Goal: Task Accomplishment & Management: Use online tool/utility

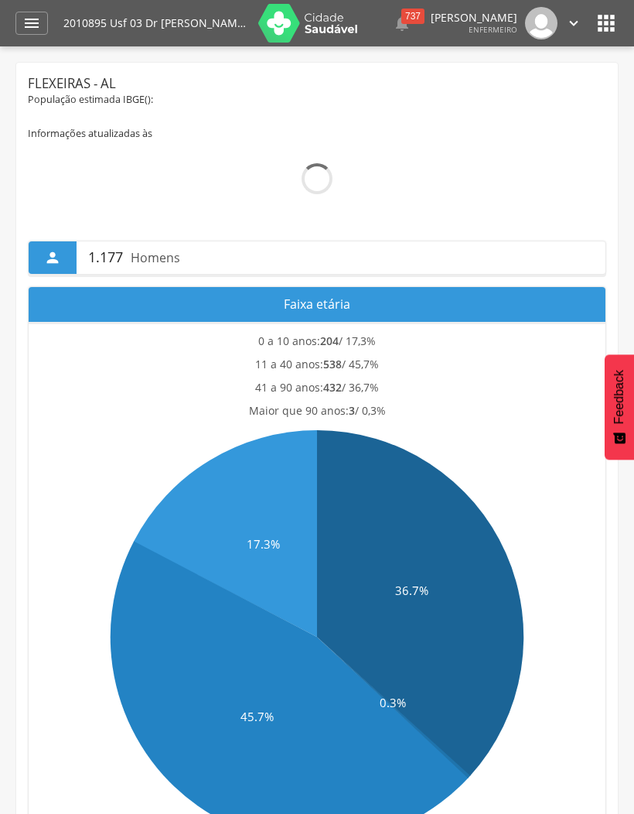
click at [31, 28] on icon "" at bounding box center [31, 23] width 19 height 19
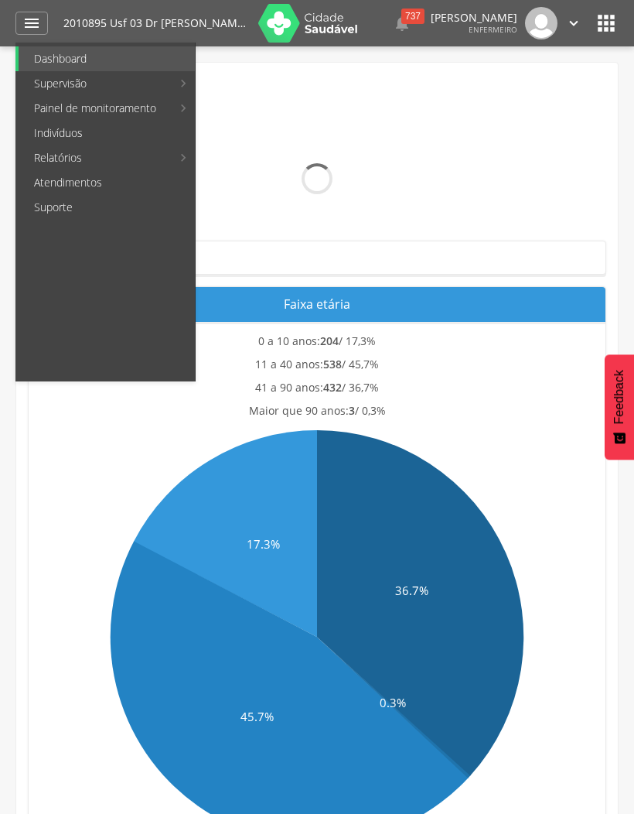
click at [283, 80] on link "Personalizados" at bounding box center [283, 83] width 174 height 25
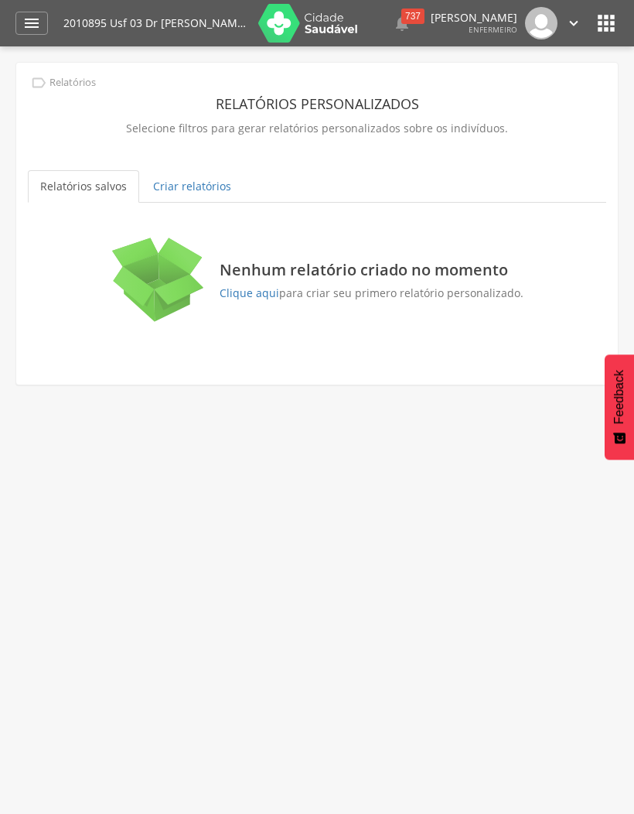
click at [196, 184] on link "Criar relatórios" at bounding box center [192, 186] width 103 height 32
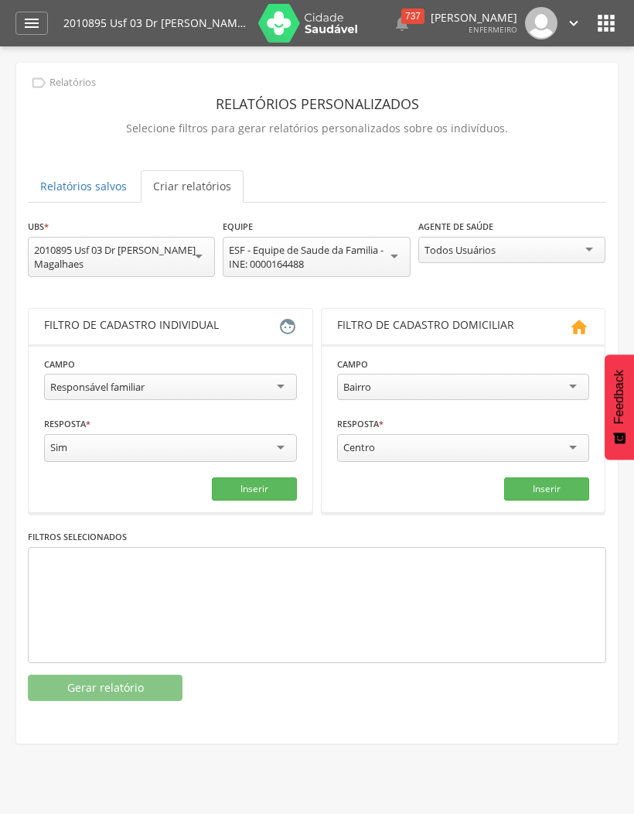
click at [278, 395] on div "Responsável familiar" at bounding box center [170, 387] width 253 height 26
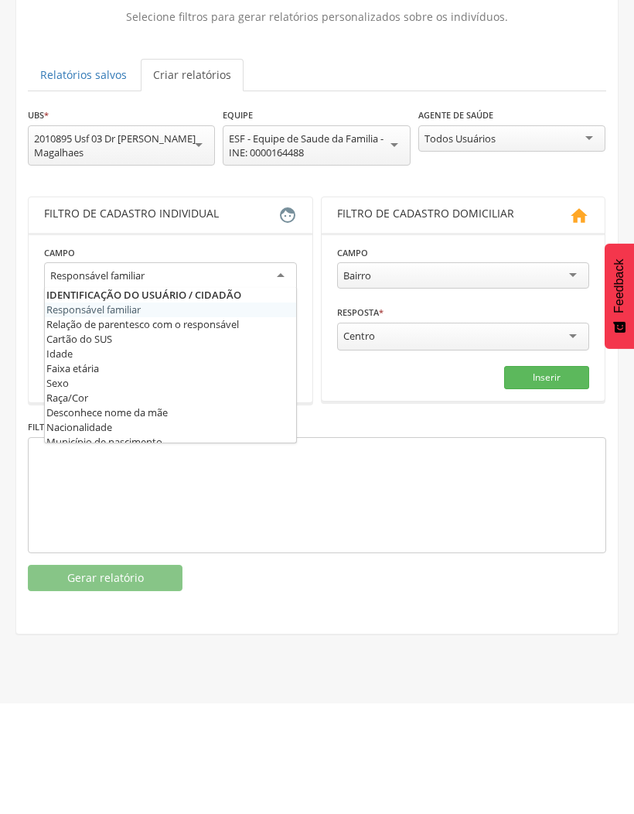
click at [273, 374] on div "Responsável familiar" at bounding box center [170, 388] width 253 height 28
click at [280, 374] on div "Responsável familiar" at bounding box center [170, 388] width 253 height 28
click at [275, 374] on div "Responsável familiar" at bounding box center [170, 388] width 253 height 28
click at [282, 374] on div "Responsável familiar" at bounding box center [170, 388] width 253 height 28
click at [272, 374] on div "Responsável familiar" at bounding box center [170, 388] width 253 height 28
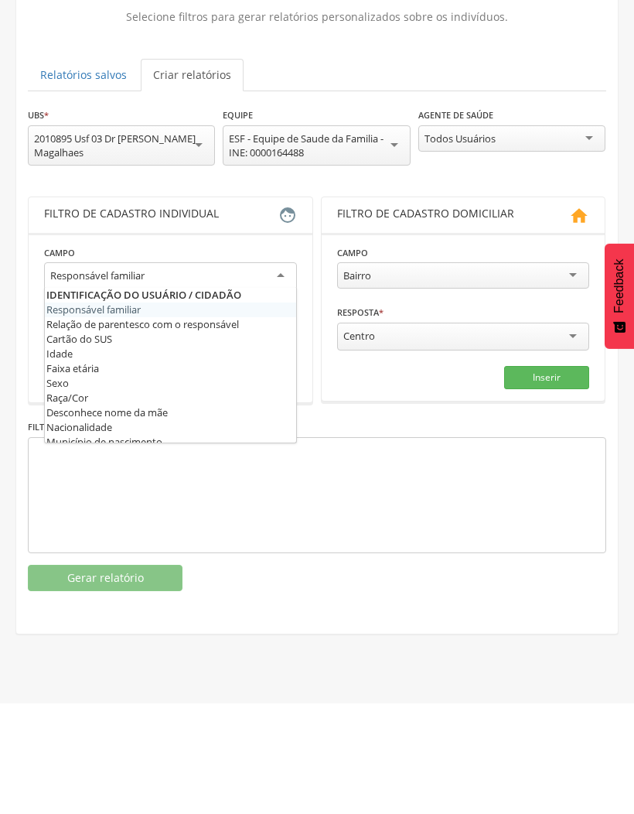
click at [562, 374] on div "Bairro" at bounding box center [463, 387] width 253 height 26
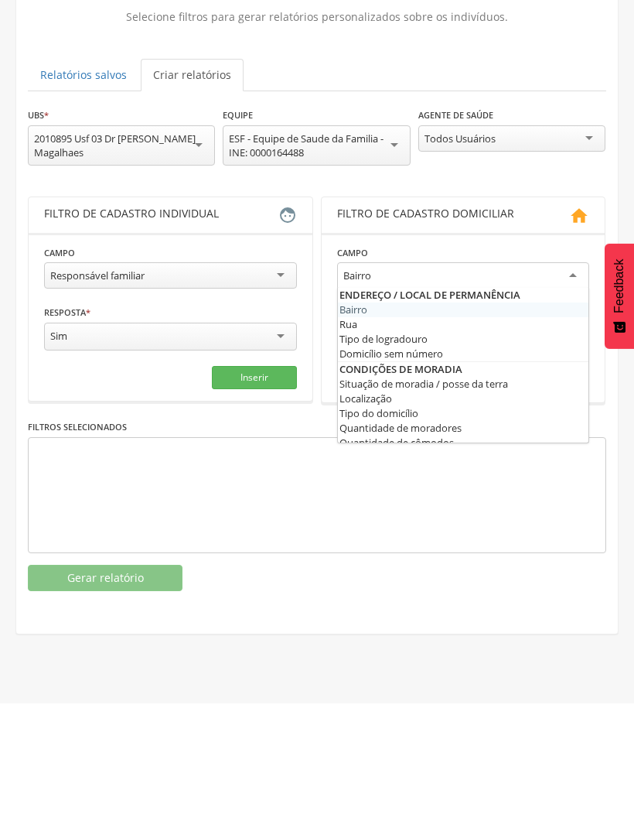
click at [289, 374] on div "Responsável familiar" at bounding box center [170, 387] width 253 height 26
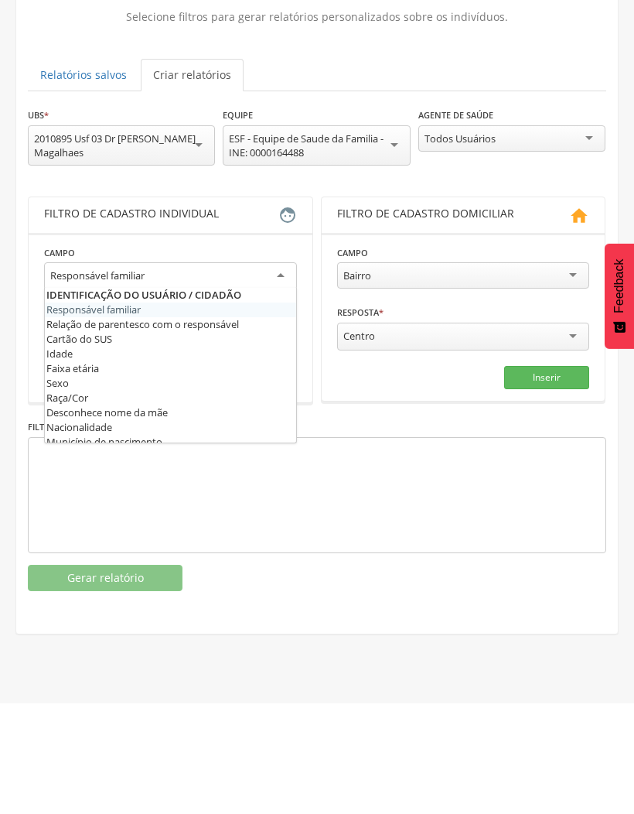
click at [275, 374] on div "Responsável familiar" at bounding box center [170, 388] width 253 height 28
click at [295, 374] on div "Responsável familiar" at bounding box center [170, 388] width 253 height 28
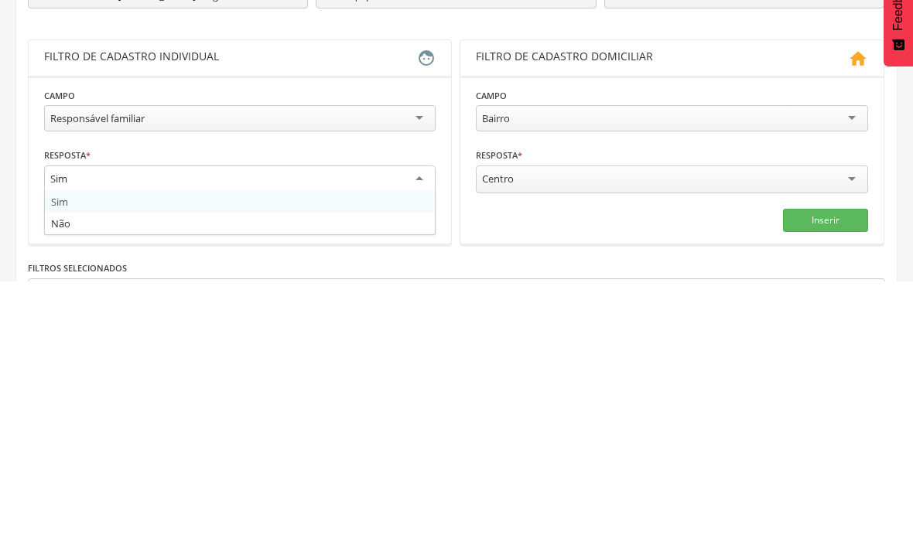
scroll to position [3, 0]
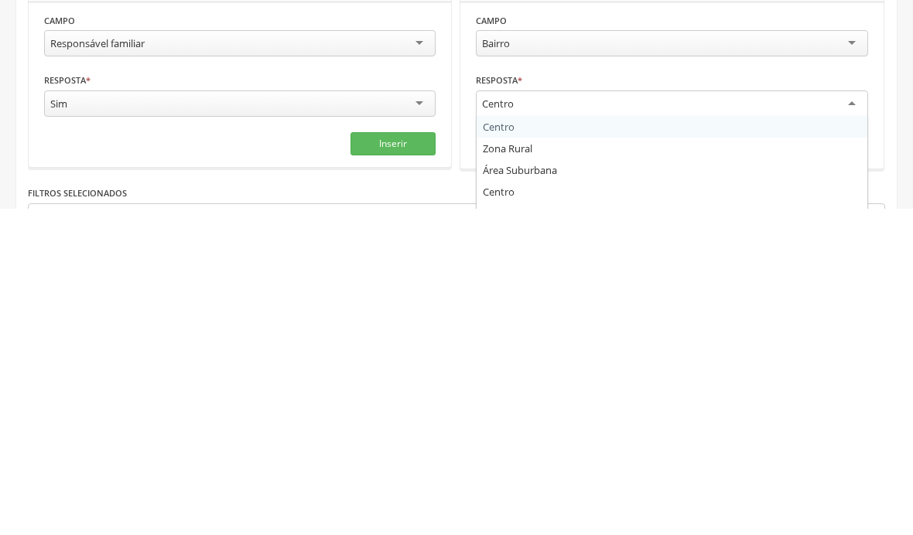
click at [415, 357] on div "Responsável familiar" at bounding box center [239, 370] width 391 height 26
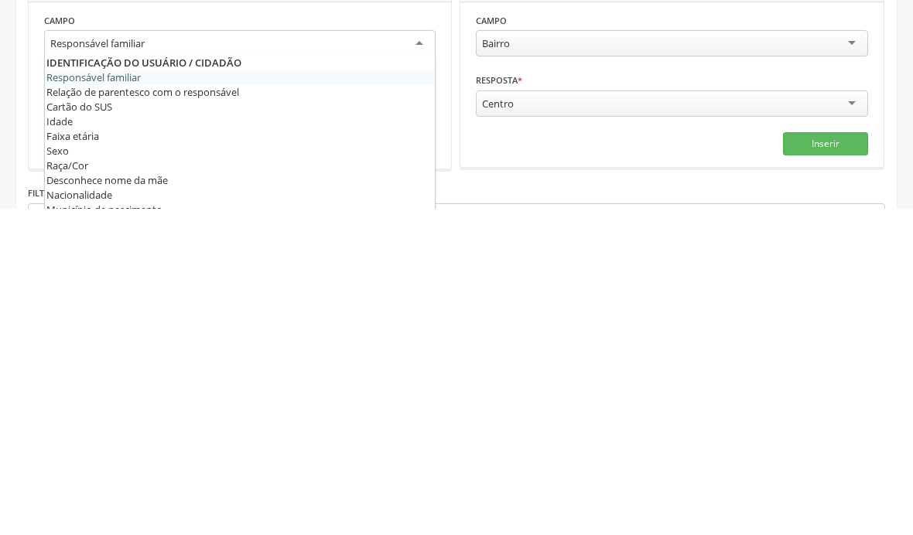
click at [415, 357] on div "Responsável familiar" at bounding box center [239, 371] width 391 height 28
click at [544, 327] on section "Campo ****** Bairro Bairro Rua Tipo de logradouro Domicílio sem número Situação…" at bounding box center [671, 410] width 422 height 166
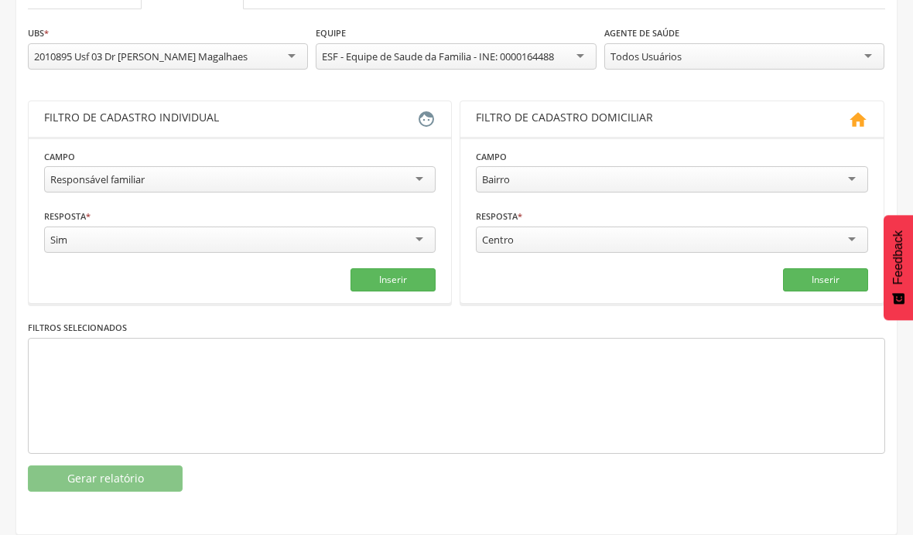
click at [417, 176] on div "Responsável familiar" at bounding box center [239, 179] width 391 height 26
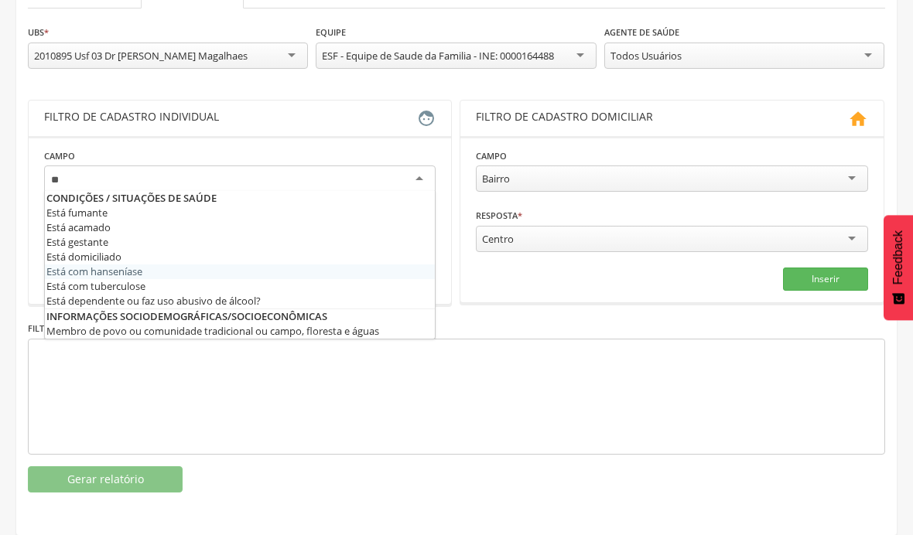
type input "*"
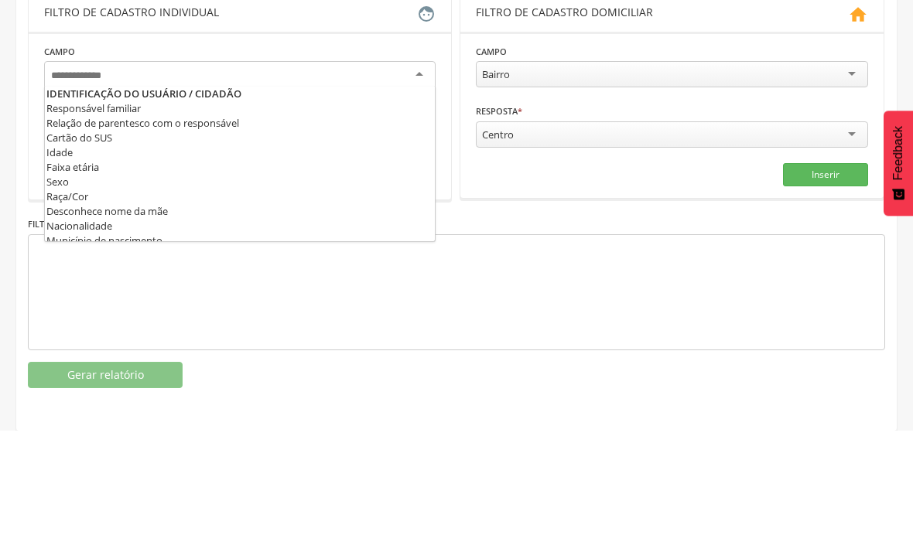
click at [425, 166] on div at bounding box center [239, 180] width 391 height 28
click at [367, 166] on div at bounding box center [239, 180] width 391 height 28
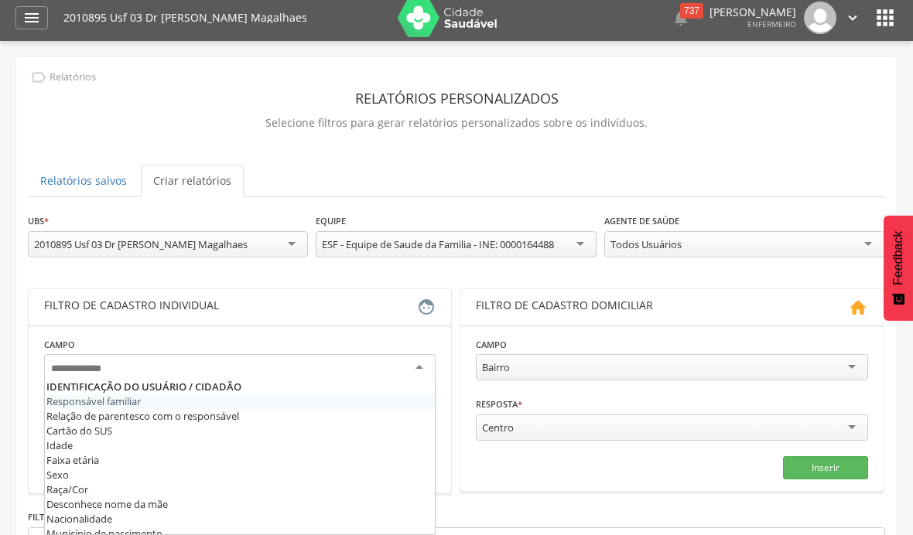
scroll to position [0, 0]
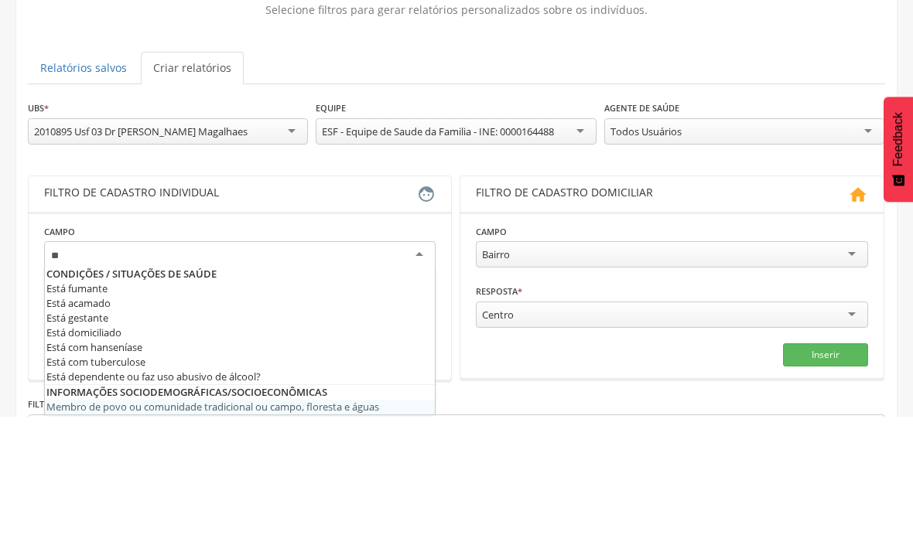
type input "*"
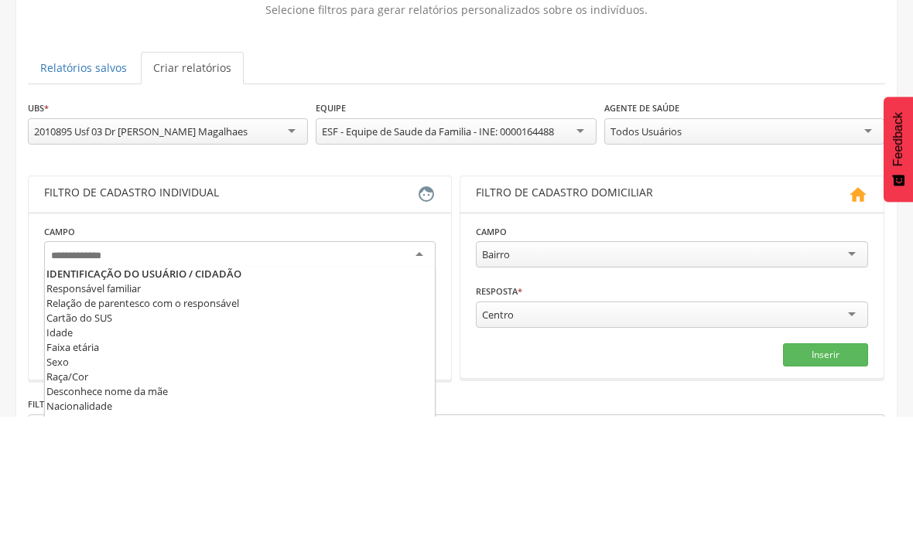
click at [241, 303] on div "Filtro de cadastro individual" at bounding box center [230, 312] width 373 height 19
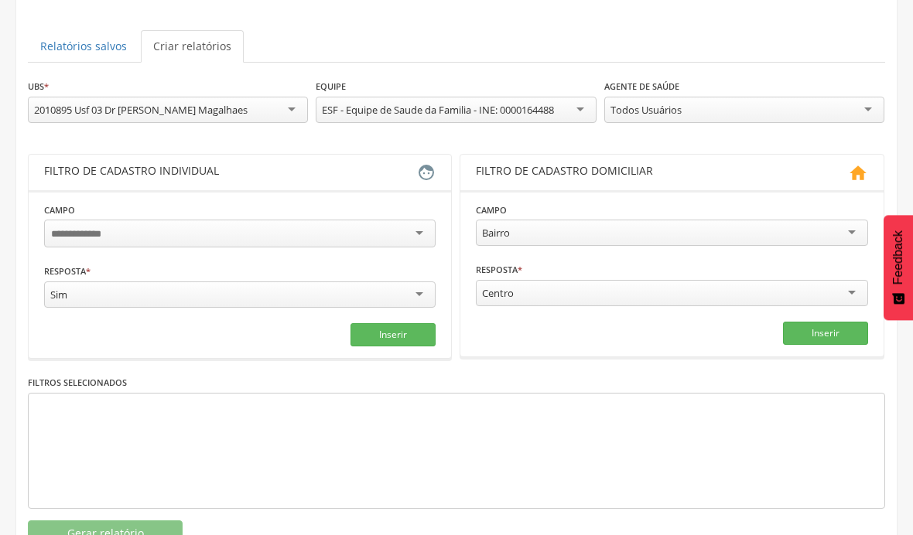
scroll to position [139, 0]
click at [634, 39] on ul "Relatórios salvos Criar relatórios" at bounding box center [456, 47] width 857 height 32
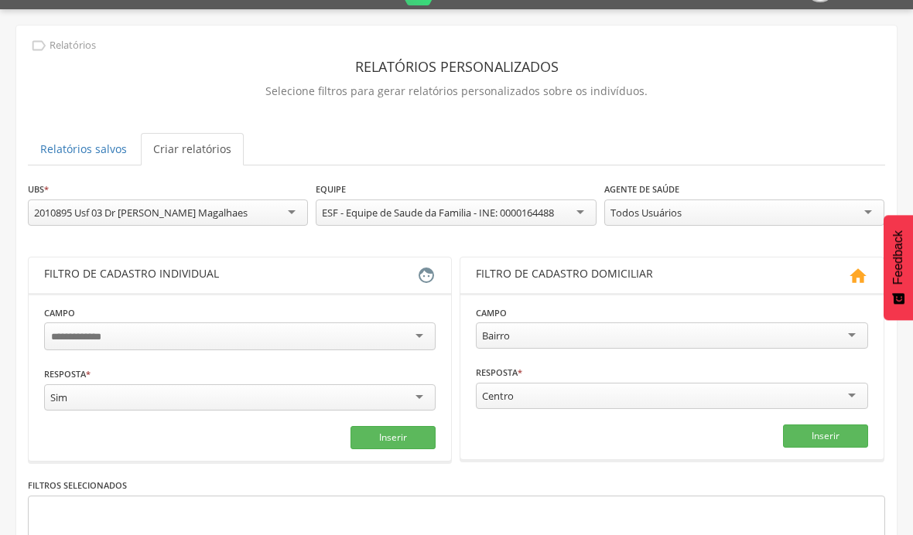
scroll to position [0, 0]
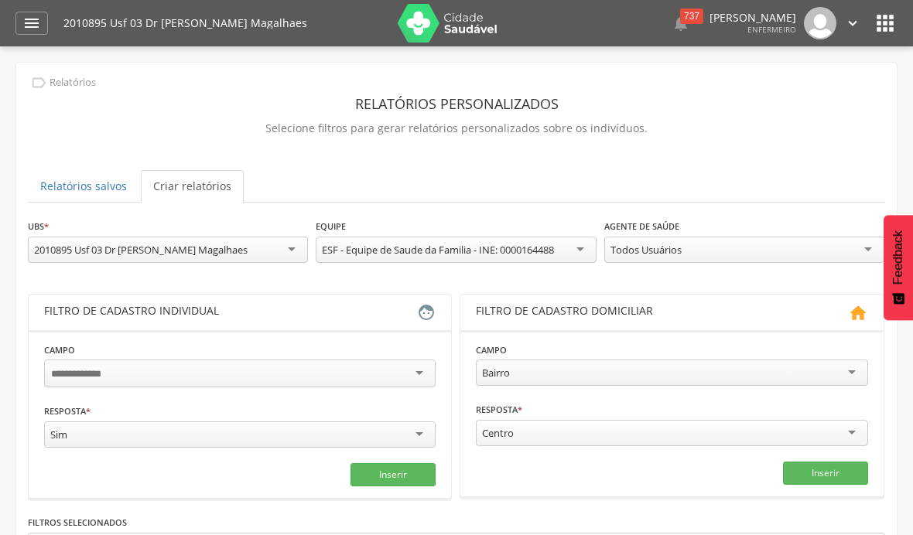
click at [40, 22] on icon "" at bounding box center [31, 23] width 19 height 19
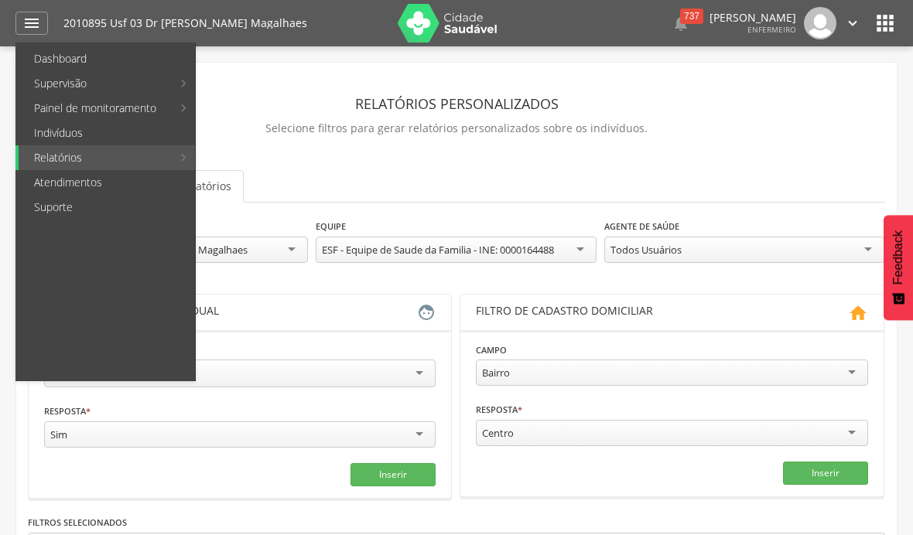
click at [430, 267] on link "Pré-[GEOGRAPHIC_DATA]" at bounding box center [461, 256] width 174 height 25
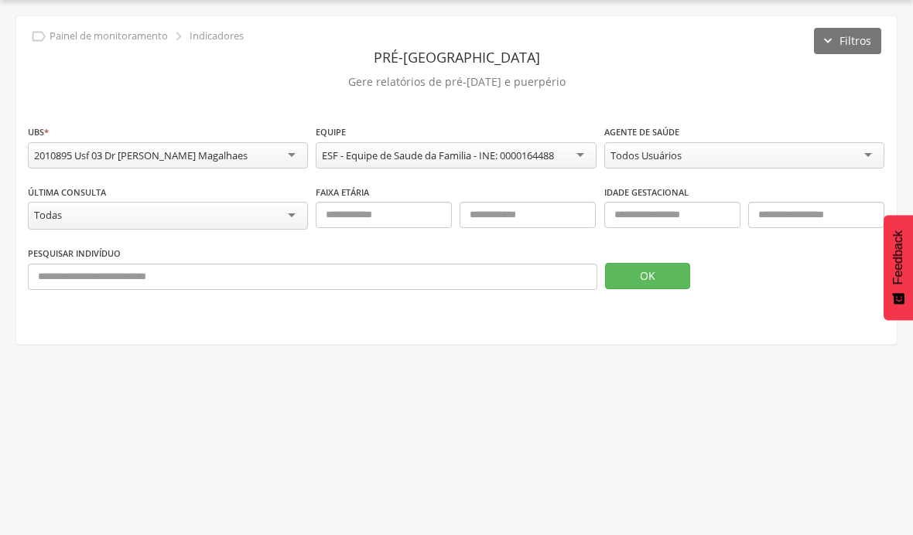
scroll to position [46, 0]
click at [634, 275] on button "OK" at bounding box center [647, 276] width 85 height 26
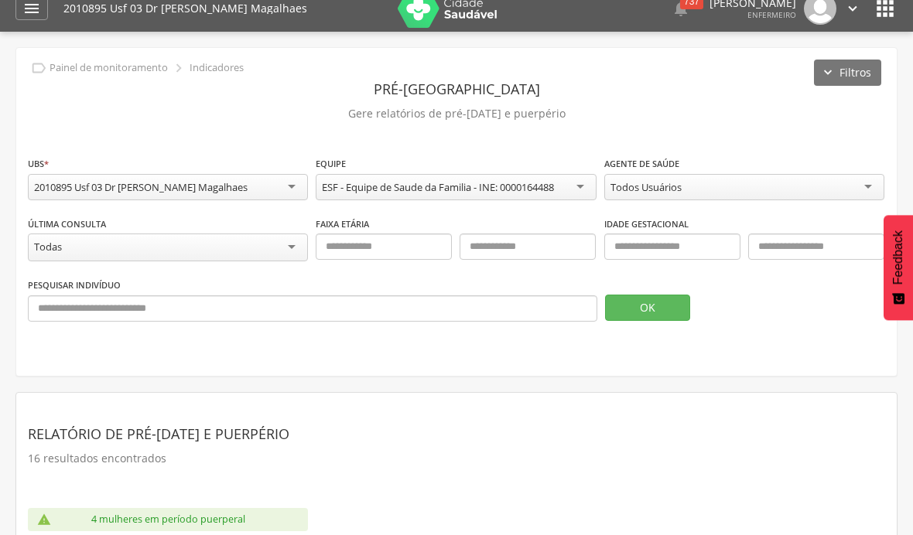
scroll to position [0, 0]
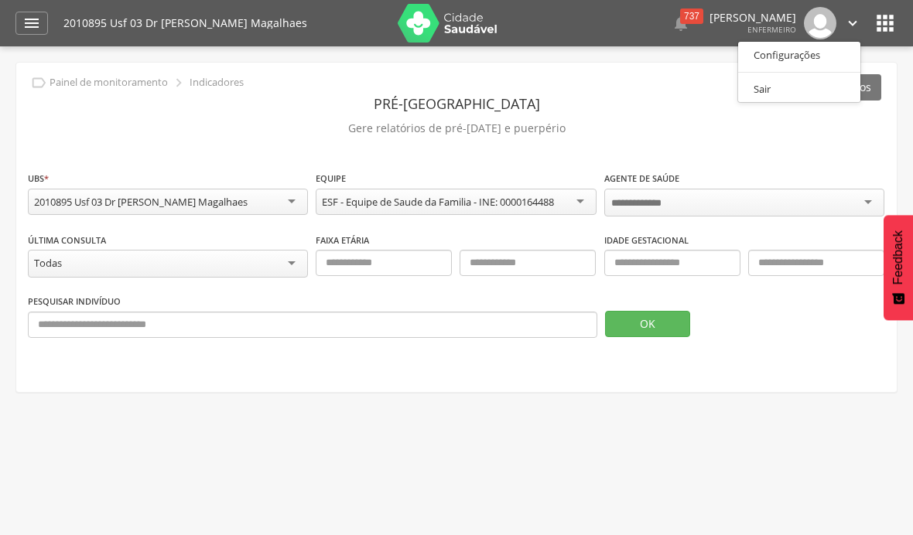
click at [823, 22] on div at bounding box center [456, 267] width 913 height 535
